Goal: Information Seeking & Learning: Check status

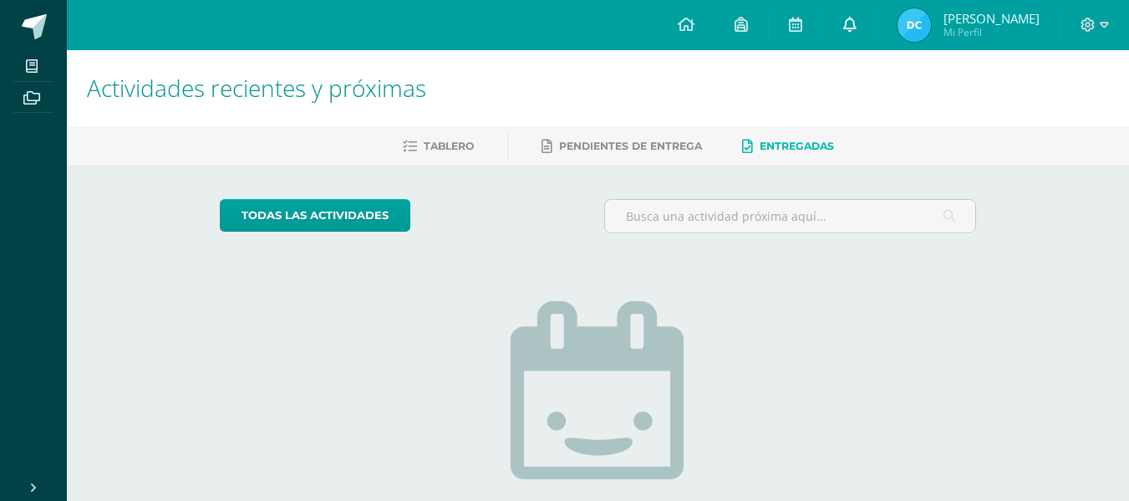
click at [861, 28] on link at bounding box center [850, 25] width 54 height 50
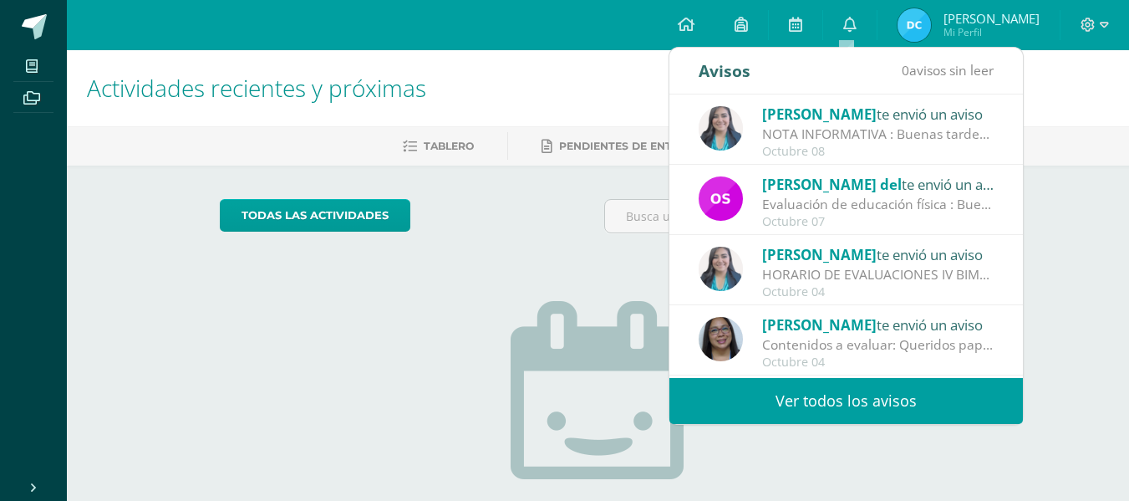
click at [815, 103] on div "[PERSON_NAME] te envió un aviso" at bounding box center [878, 114] width 232 height 22
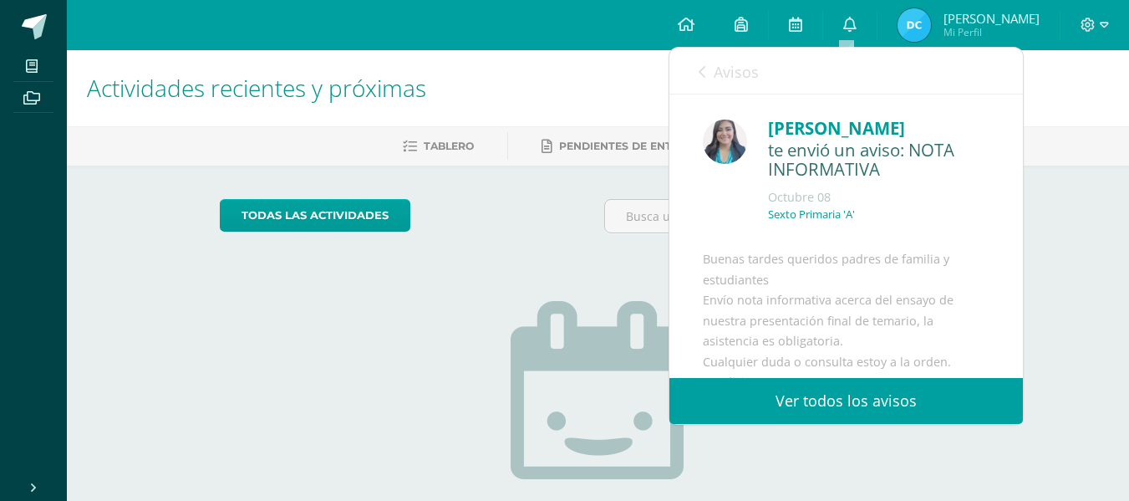
click at [822, 401] on link "Ver todos los avisos" at bounding box center [847, 401] width 354 height 46
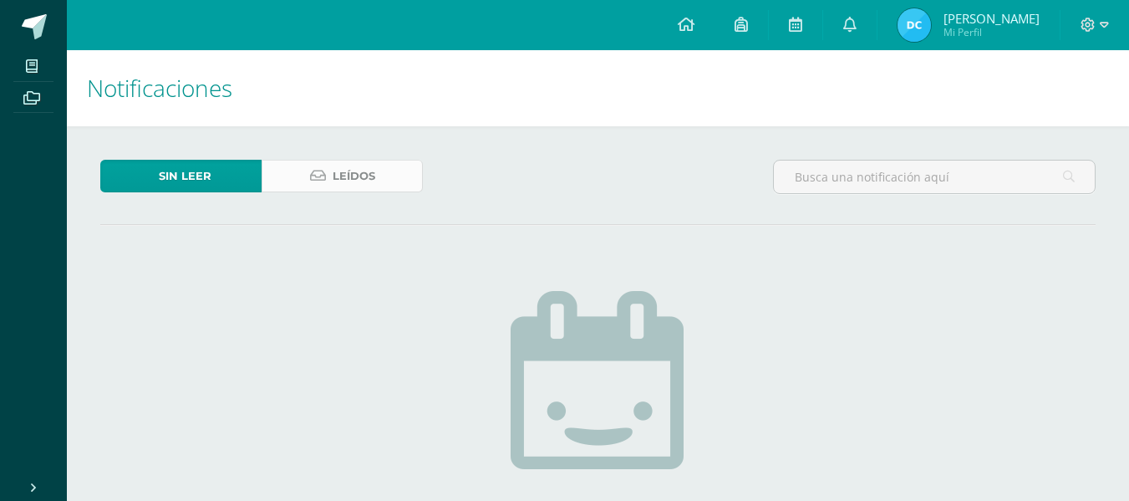
click at [339, 175] on span "Leídos" at bounding box center [354, 176] width 43 height 31
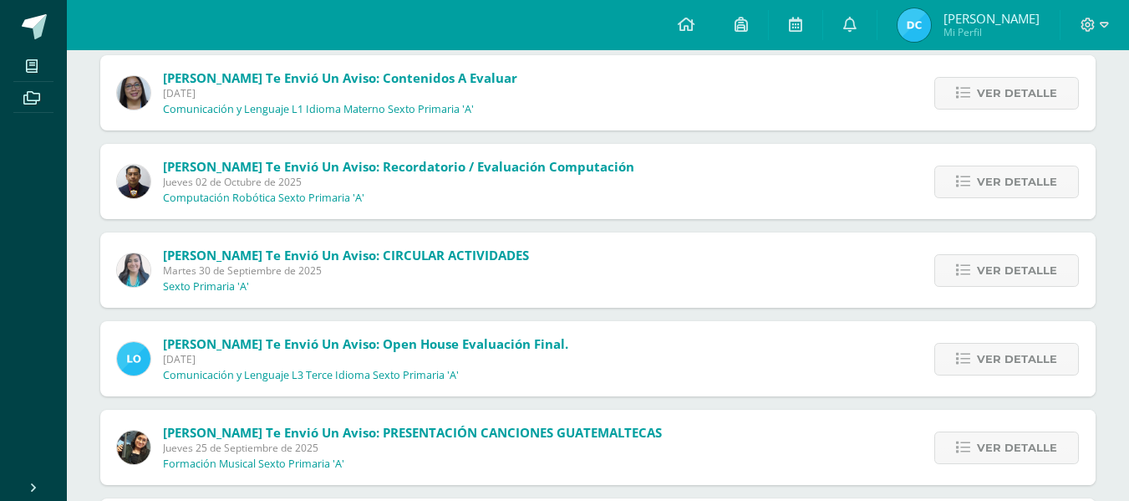
scroll to position [558, 0]
click at [1004, 268] on span "Ver detalle" at bounding box center [1017, 269] width 80 height 31
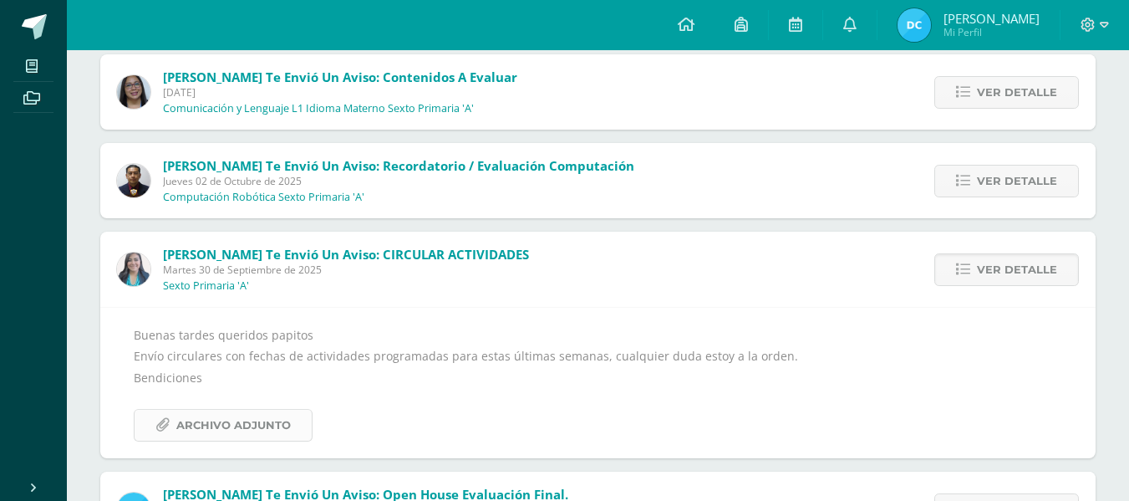
click at [255, 428] on span "Archivo Adjunto" at bounding box center [233, 425] width 115 height 31
